Goal: Check status: Check status

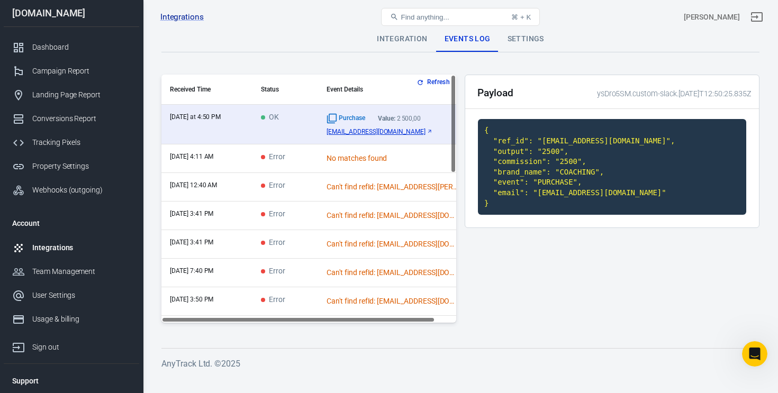
scroll to position [2973, 0]
click at [56, 46] on div "Dashboard" at bounding box center [81, 47] width 98 height 11
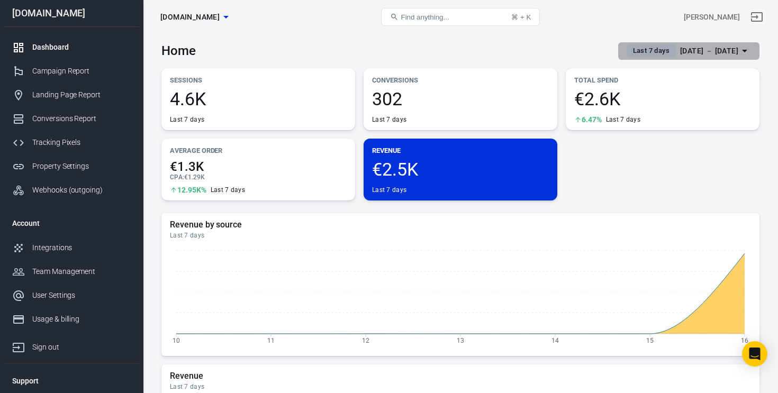
click at [693, 53] on div "Sep 10 － Sep 16, 2025" at bounding box center [709, 50] width 58 height 13
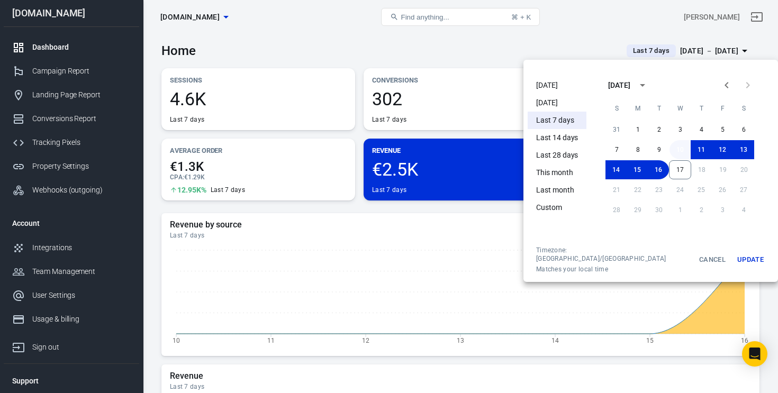
click at [671, 151] on button "10" at bounding box center [680, 149] width 21 height 19
click at [672, 169] on button "17" at bounding box center [680, 169] width 22 height 19
click at [734, 254] on button "Update" at bounding box center [751, 260] width 34 height 28
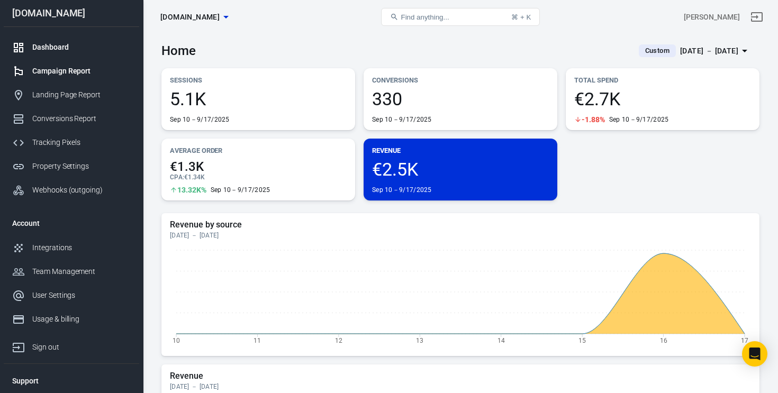
click at [91, 73] on div "Campaign Report" at bounding box center [81, 71] width 98 height 11
